Goal: Information Seeking & Learning: Learn about a topic

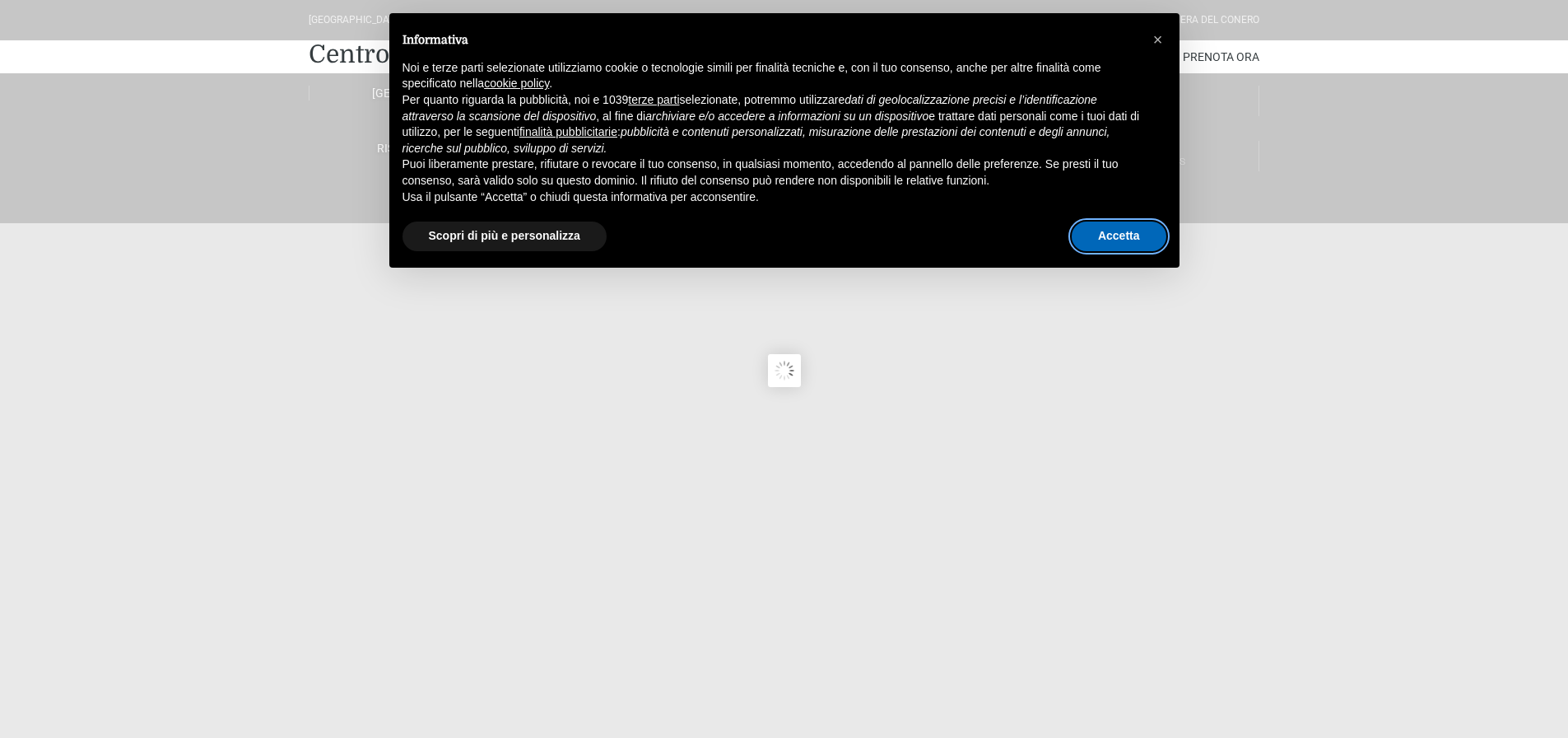
click at [1115, 234] on button "Accetta" at bounding box center [1119, 236] width 95 height 30
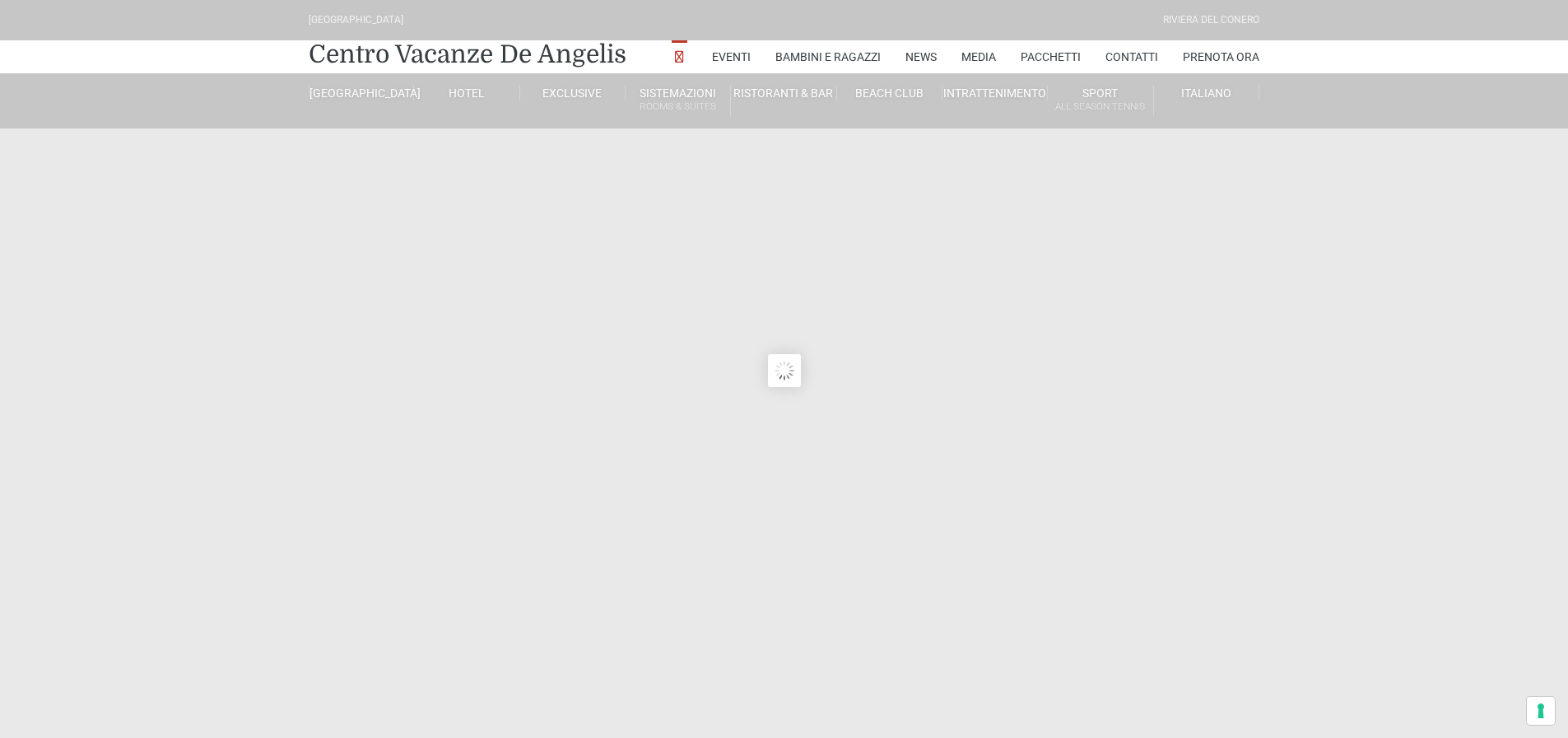
type input "[DATE]"
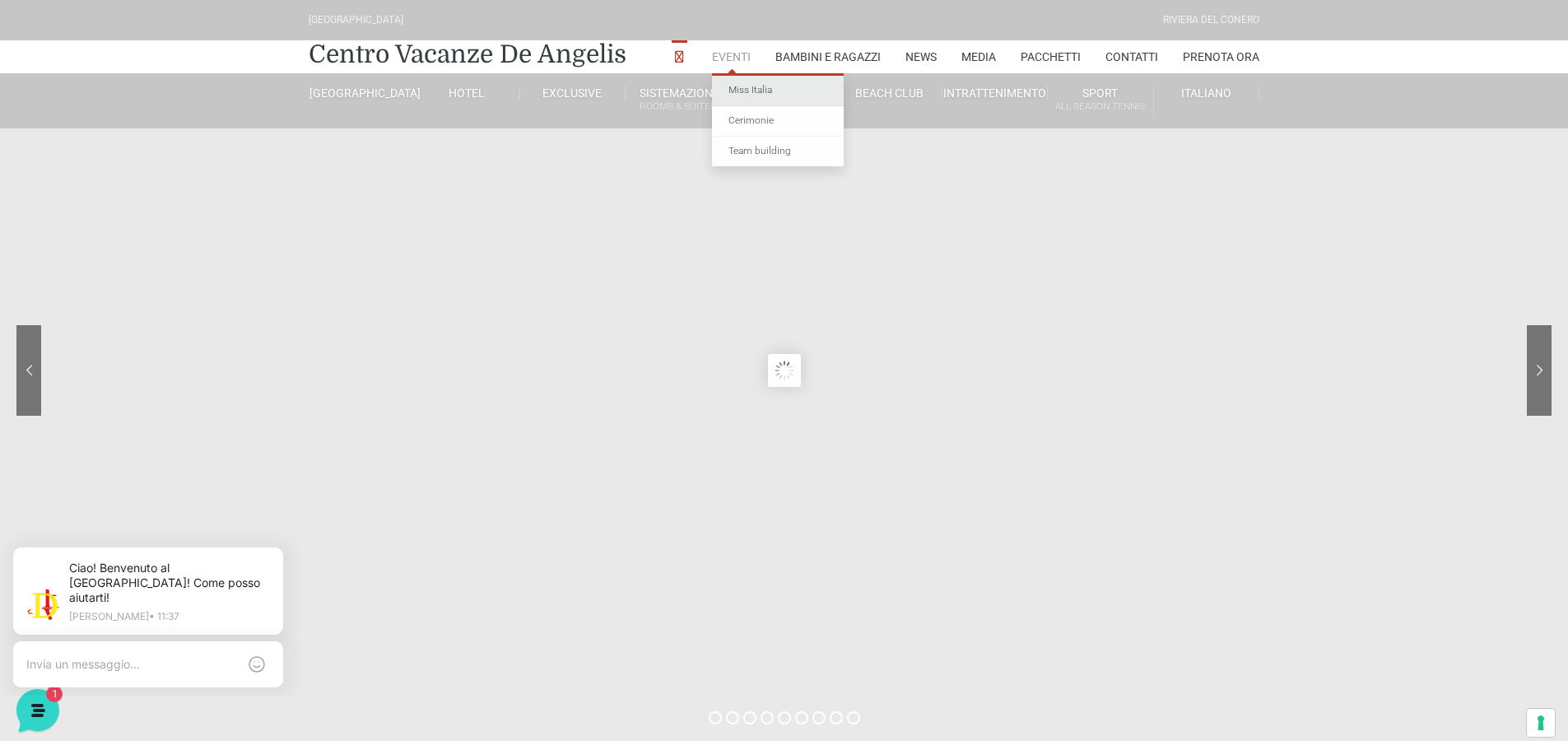
click at [754, 88] on link "Miss Italia" at bounding box center [778, 91] width 132 height 31
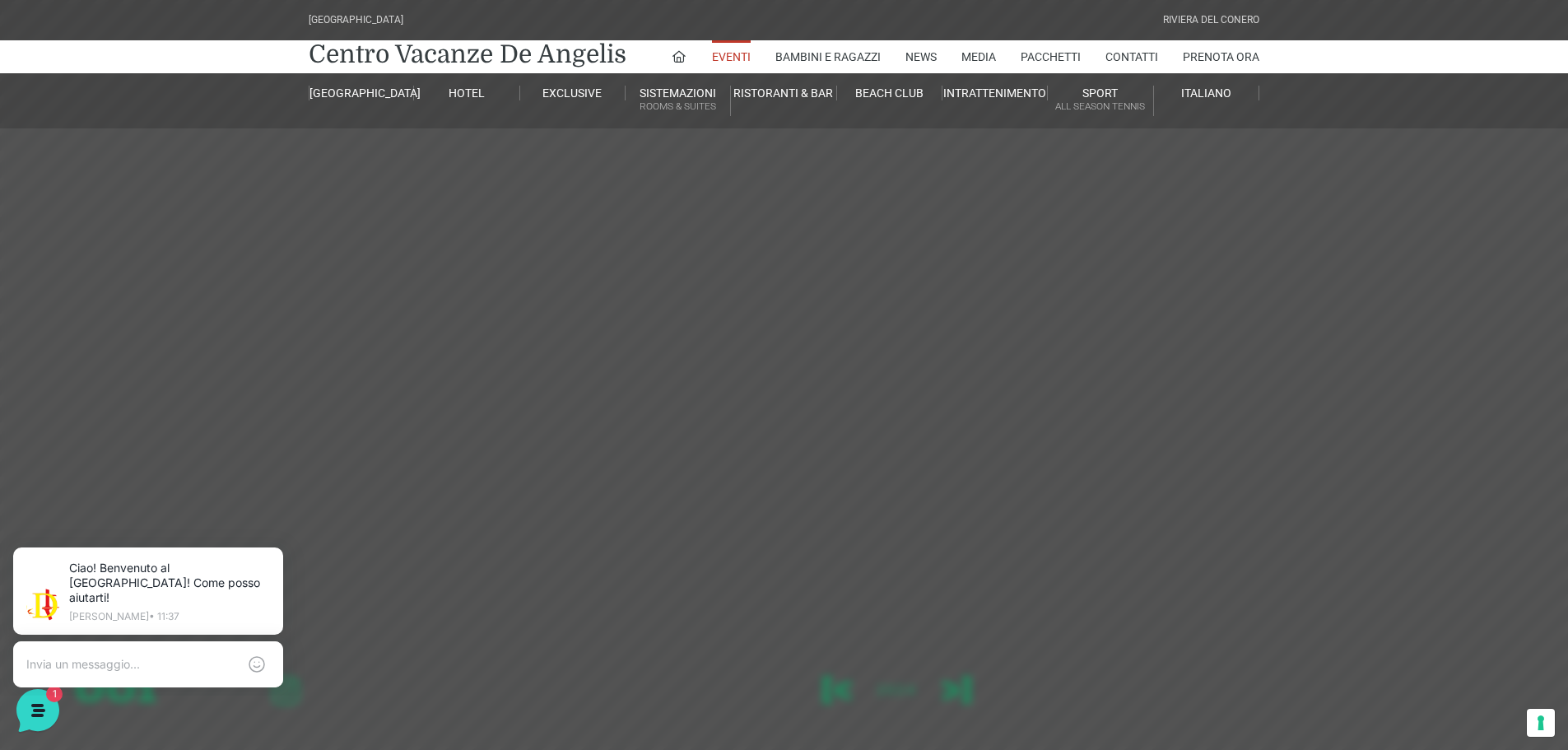
click at [598, 469] on sr7-mask at bounding box center [784, 375] width 1568 height 750
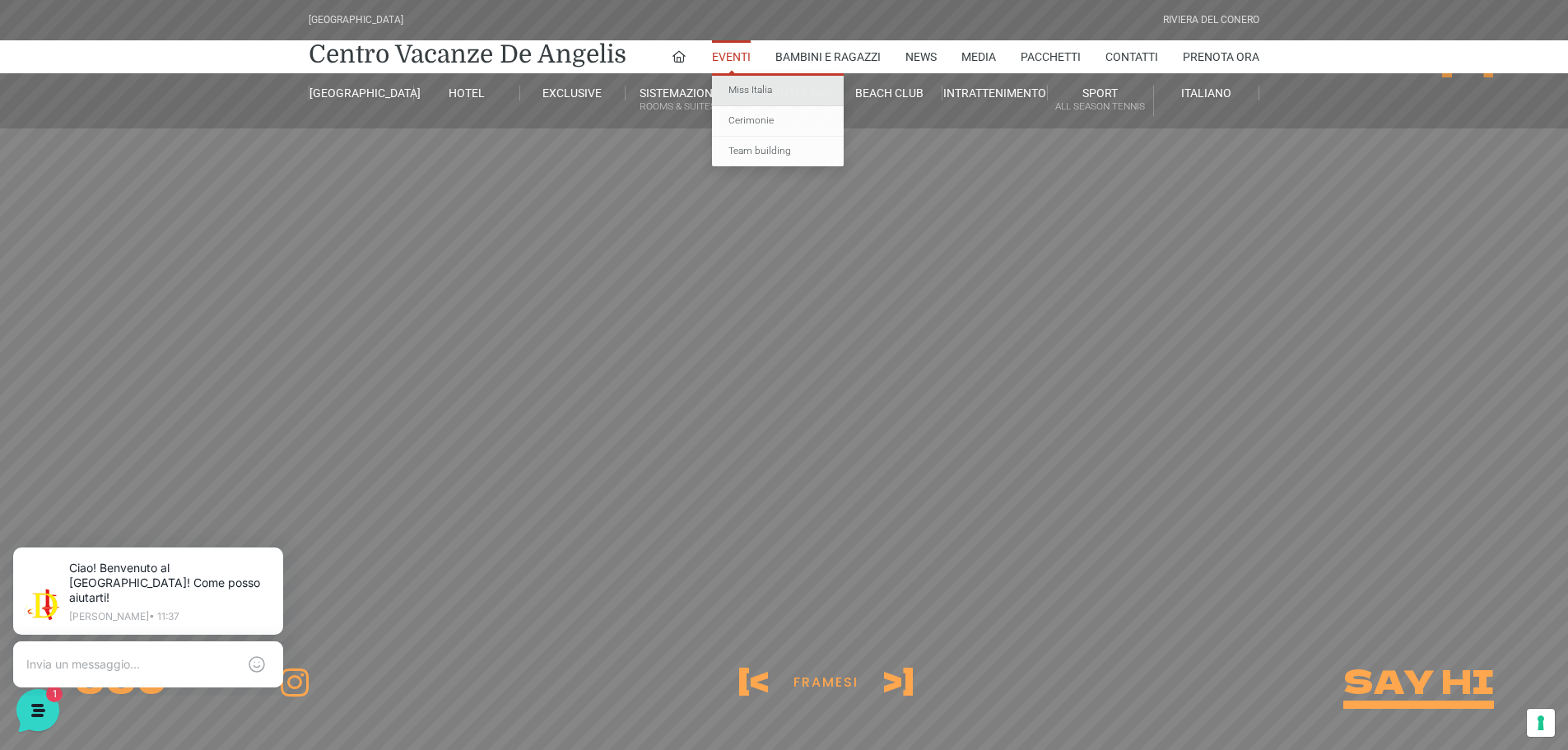
click at [744, 95] on link "Miss Italia" at bounding box center [778, 91] width 132 height 31
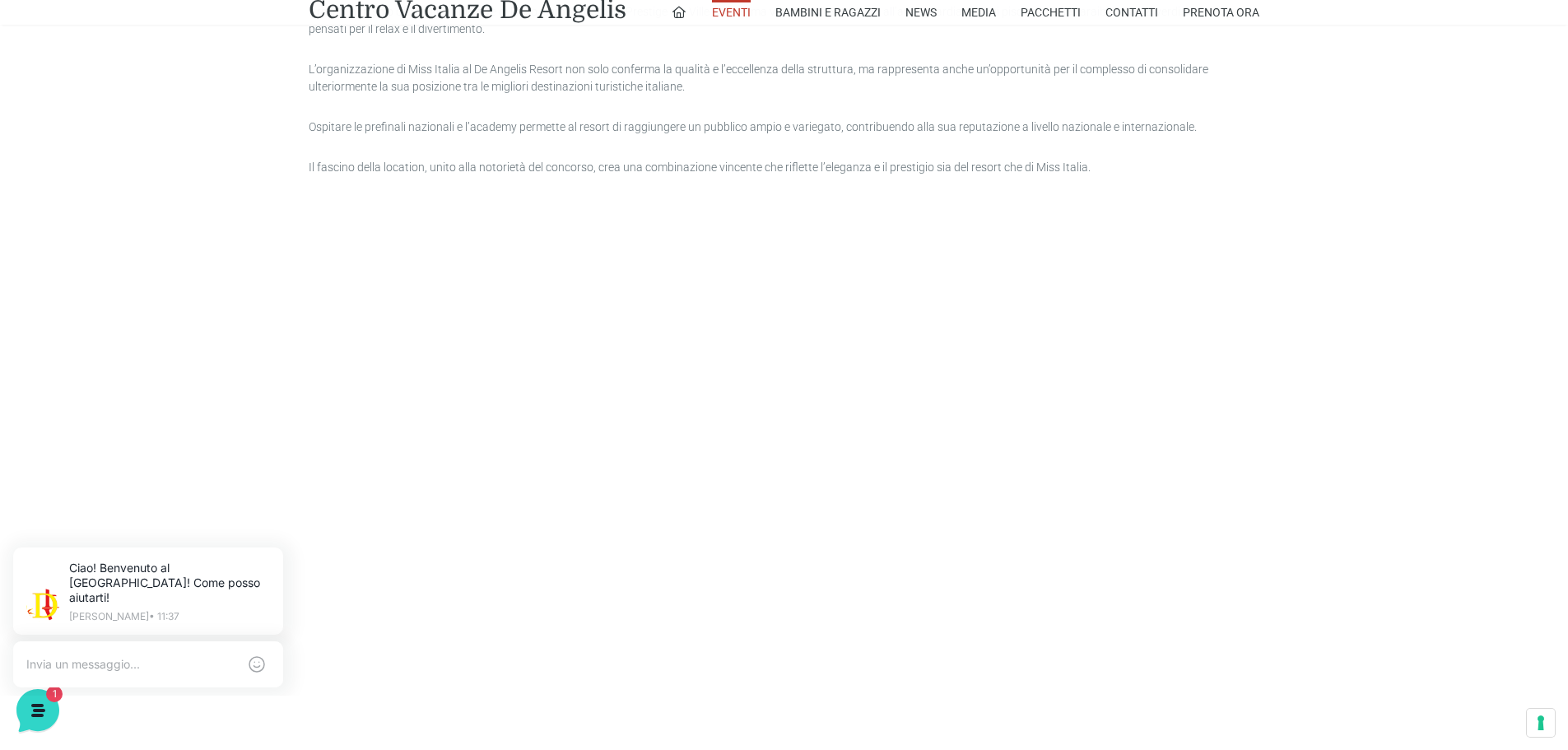
scroll to position [1601, 0]
